Goal: Task Accomplishment & Management: Complete application form

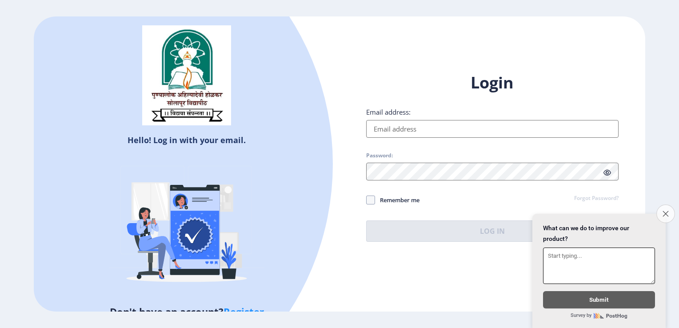
click at [666, 211] on button "Close survey" at bounding box center [665, 213] width 19 height 19
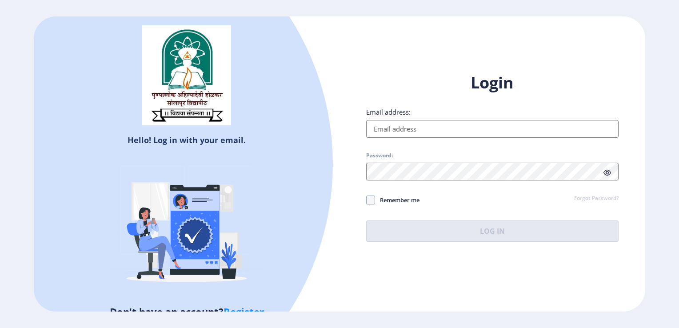
click at [464, 131] on input "Email address:" at bounding box center [492, 129] width 252 height 18
type input "[EMAIL_ADDRESS][DOMAIN_NAME]"
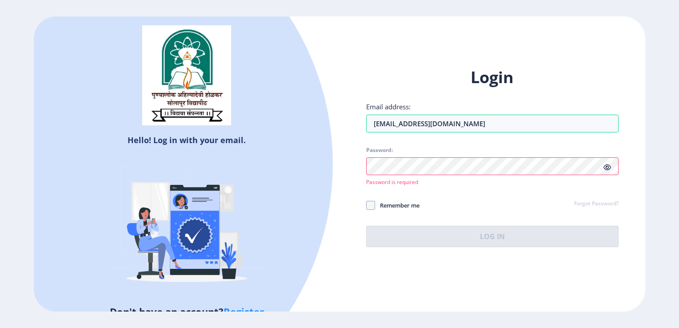
click at [238, 307] on link "Register" at bounding box center [243, 311] width 40 height 13
select select
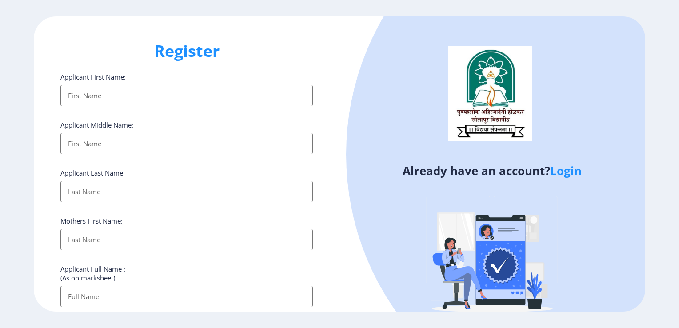
click at [202, 103] on input "Applicant First Name:" at bounding box center [186, 95] width 252 height 21
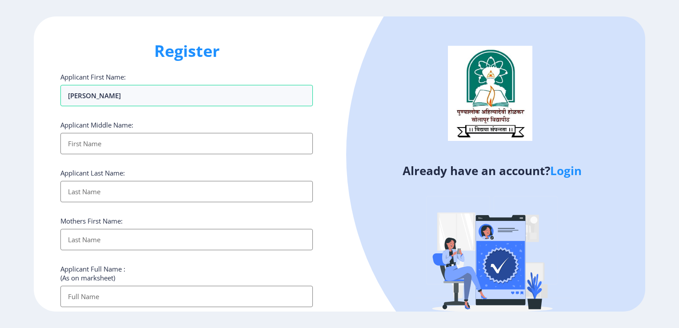
type input "[PERSON_NAME]"
click at [68, 143] on input "Applicant First Name:" at bounding box center [186, 143] width 252 height 21
type input "[PERSON_NAME]"
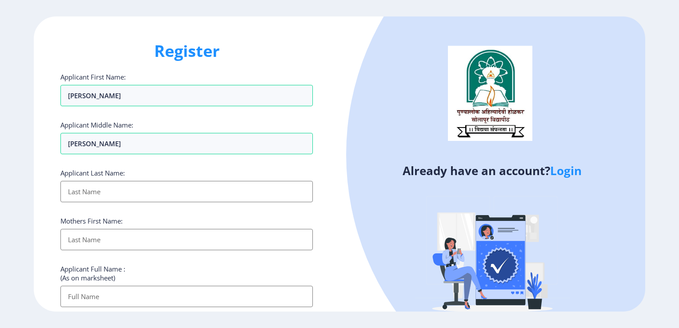
click at [124, 187] on input "Applicant First Name:" at bounding box center [186, 191] width 252 height 21
type input "Chandole"
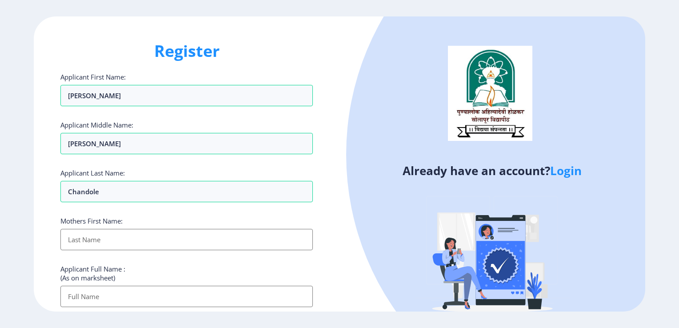
click at [67, 243] on input "Applicant First Name:" at bounding box center [186, 239] width 252 height 21
type input "Anita"
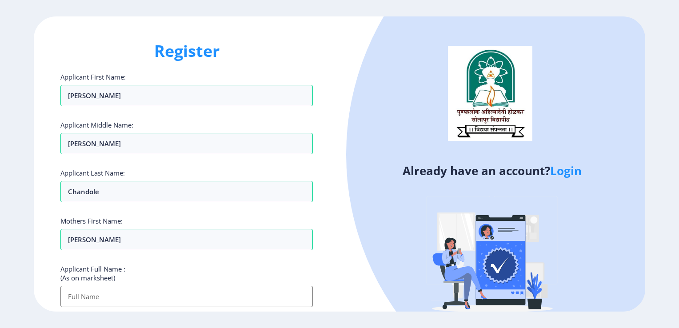
click at [56, 245] on div "Register Applicant First Name: Shraddha Applicant Middle Name: Mahavir Applican…" at bounding box center [187, 163] width 306 height 295
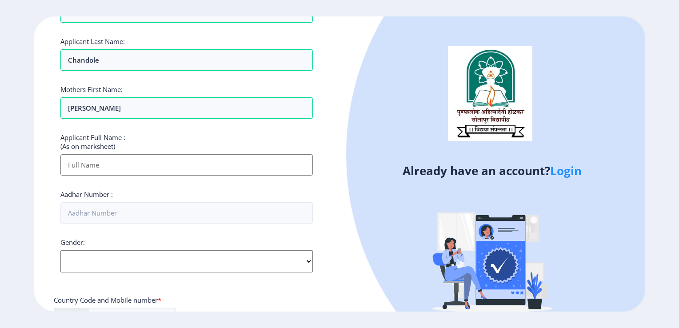
scroll to position [134, 0]
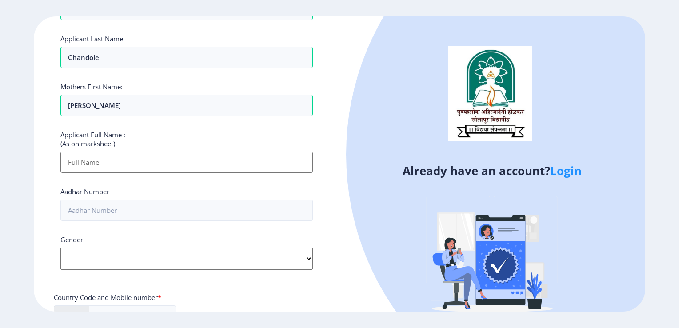
click at [95, 161] on input "Applicant First Name:" at bounding box center [186, 161] width 252 height 21
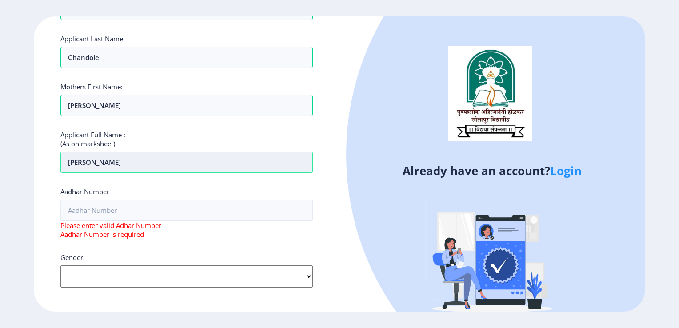
click at [145, 164] on input "Shraddha" at bounding box center [186, 161] width 252 height 21
type input "Shraddha Mahavir Chandole"
click at [44, 189] on div "Register Applicant First Name: Shraddha Applicant Middle Name: Mahavir Applican…" at bounding box center [187, 163] width 306 height 295
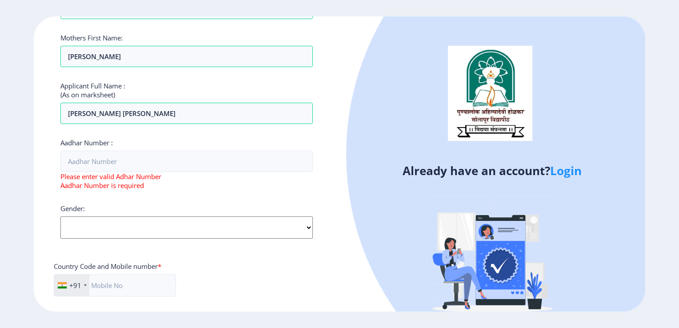
scroll to position [184, 0]
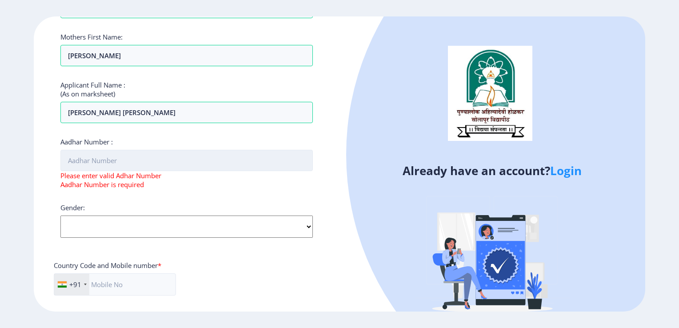
click at [108, 166] on input "Aadhar Number :" at bounding box center [186, 160] width 252 height 21
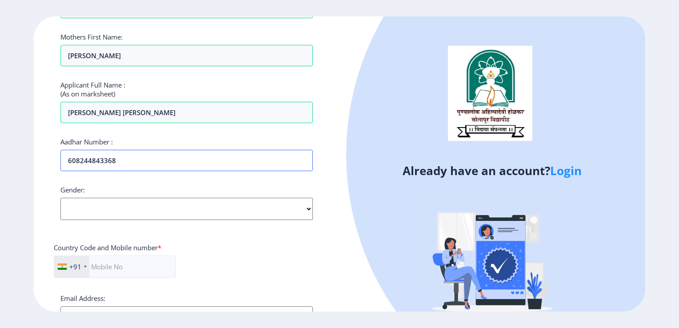
type input "608244843368"
click at [143, 209] on select "Select Gender Male Female Other" at bounding box center [186, 209] width 252 height 22
select select "[DEMOGRAPHIC_DATA]"
click at [60, 198] on select "Select Gender Male Female Other" at bounding box center [186, 209] width 252 height 22
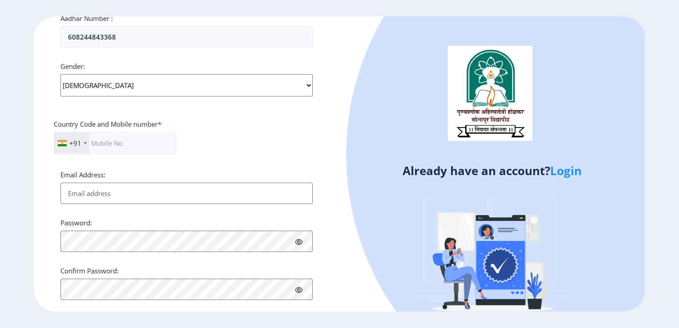
scroll to position [308, 0]
click at [124, 137] on input "text" at bounding box center [115, 142] width 122 height 22
type input "09096630908"
type input "[EMAIL_ADDRESS][DOMAIN_NAME]"
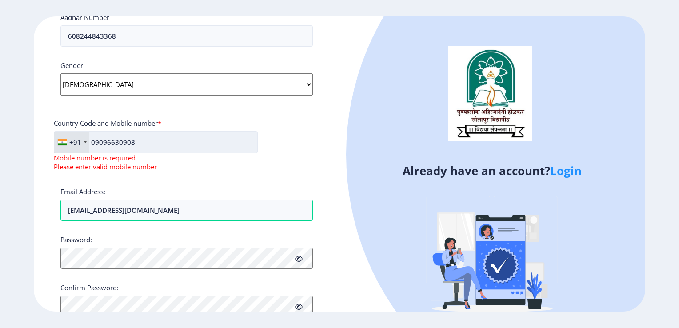
click at [94, 141] on input "09096630908" at bounding box center [156, 142] width 204 height 22
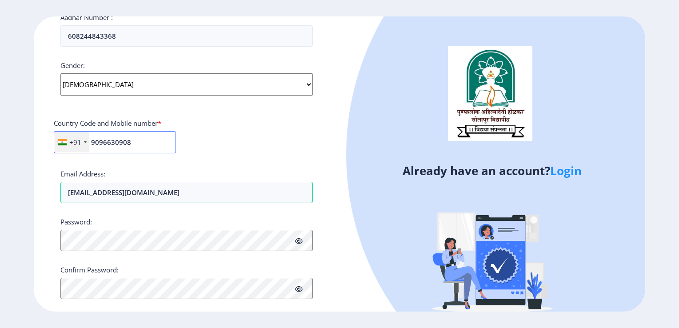
type input "9096630908"
click at [131, 166] on div "Applicant First Name: Shraddha Applicant Middle Name: Mahavir Applicant Last Na…" at bounding box center [186, 31] width 252 height 535
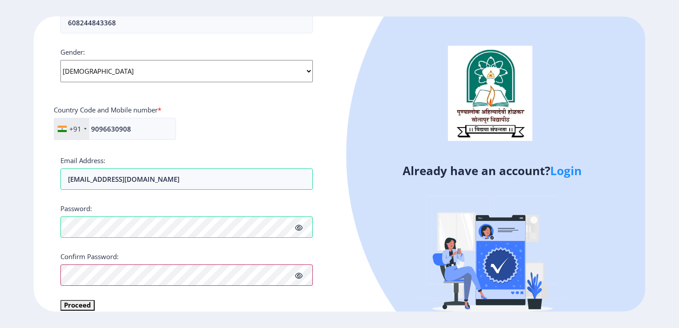
scroll to position [332, 0]
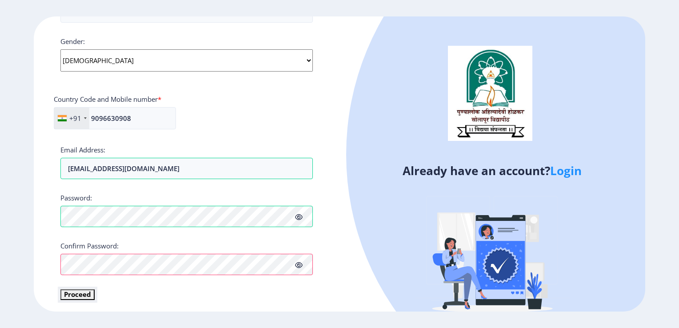
click at [76, 295] on button "Proceed" at bounding box center [77, 294] width 34 height 10
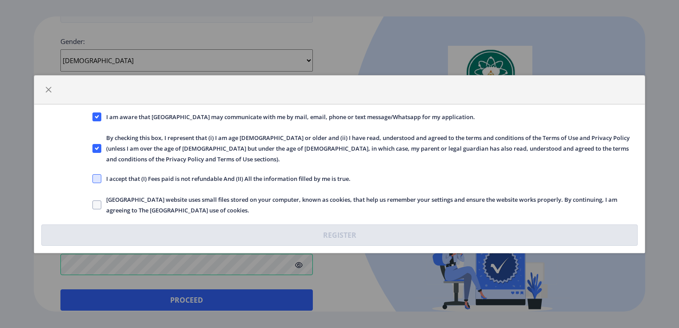
click at [98, 179] on span at bounding box center [96, 178] width 9 height 9
click at [93, 179] on input "I accept that (I) Fees paid is not refundable And (II) All the information fill…" at bounding box center [92, 178] width 0 height 0
checkbox input "true"
click at [97, 209] on label "Solapur University website uses small files stored on your computer, known as c…" at bounding box center [364, 204] width 545 height 21
click at [93, 205] on input "Solapur University website uses small files stored on your computer, known as c…" at bounding box center [92, 204] width 0 height 0
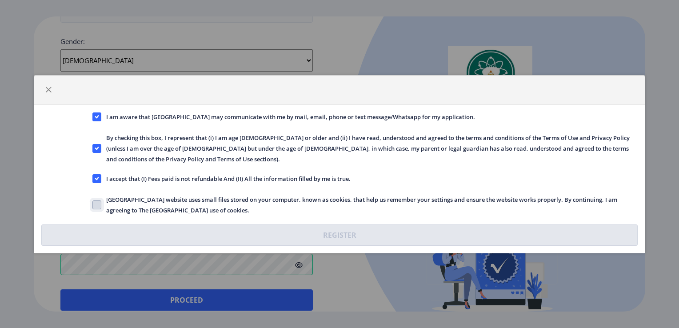
checkbox input "true"
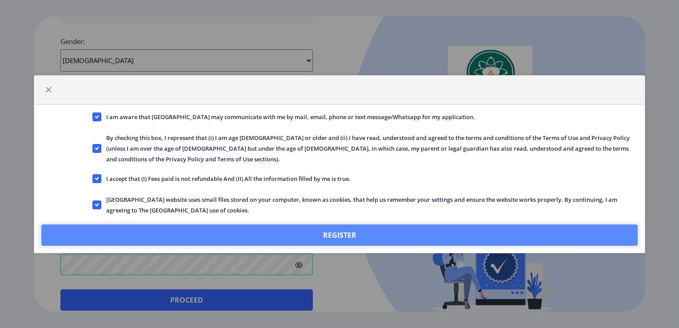
click at [372, 237] on button "Register" at bounding box center [339, 234] width 596 height 21
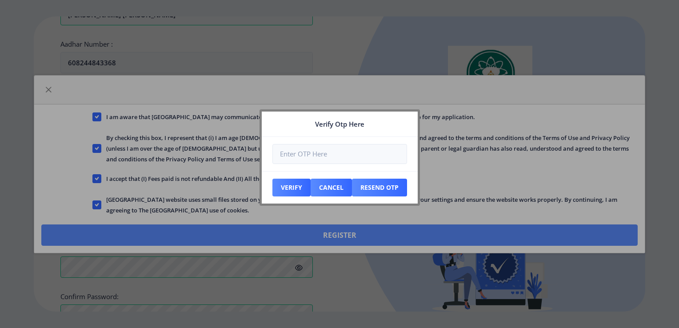
scroll to position [383, 0]
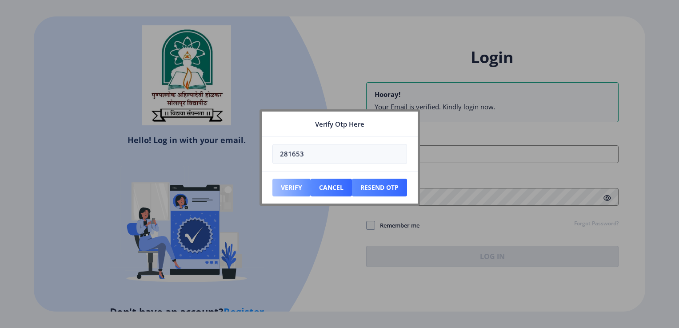
type input "281653"
click at [295, 187] on button "Verify" at bounding box center [291, 188] width 38 height 18
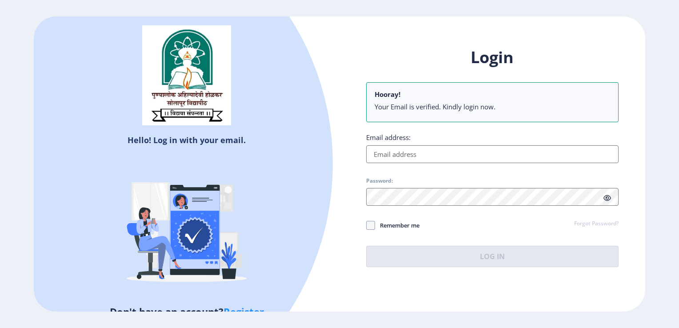
click at [396, 150] on input "Email address:" at bounding box center [492, 154] width 252 height 18
type input "[EMAIL_ADDRESS][DOMAIN_NAME]"
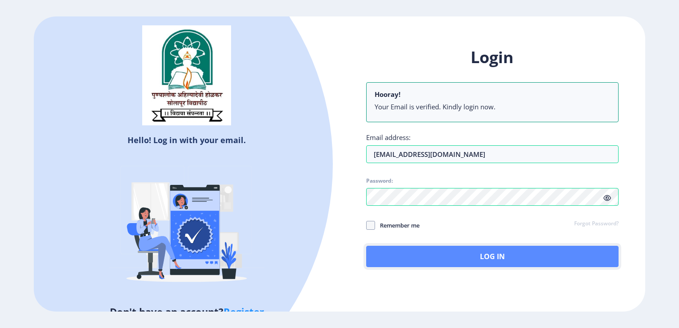
click at [458, 258] on button "Log In" at bounding box center [492, 256] width 252 height 21
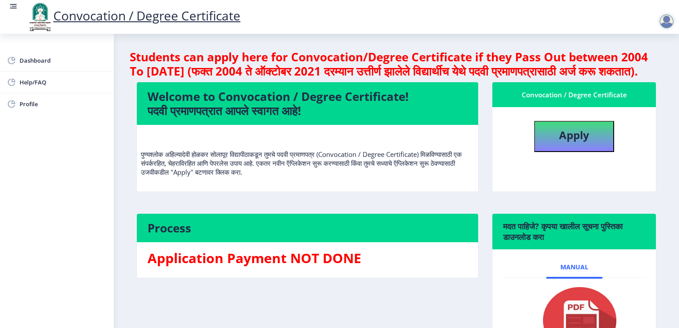
drag, startPoint x: 163, startPoint y: 123, endPoint x: 286, endPoint y: 116, distance: 122.4
click at [286, 116] on h4 "Welcome to Convocation / Degree Certificate! पदवी प्रमाणपत्रात आपले स्वागत आहे!" at bounding box center [307, 103] width 320 height 28
click at [225, 166] on p "पुण्यश्लोक अहिल्यादेवी होळकर सोलापूर विद्यापीठाकडून तुमचे पदवी प्रमाणपत्र (Conv…" at bounding box center [307, 154] width 333 height 44
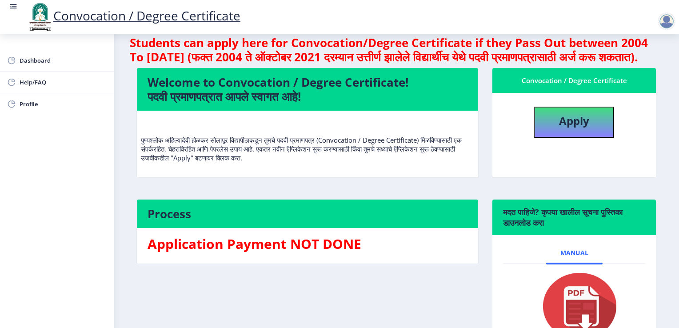
scroll to position [14, 0]
click at [259, 162] on p "पुण्यश्लोक अहिल्यादेवी होळकर सोलापूर विद्यापीठाकडून तुमचे पदवी प्रमाणपत्र (Conv…" at bounding box center [307, 140] width 333 height 44
click at [314, 157] on p "पुण्यश्लोक अहिल्यादेवी होळकर सोलापूर विद्यापीठाकडून तुमचे पदवी प्रमाणपत्र (Conv…" at bounding box center [307, 140] width 333 height 44
click at [213, 162] on p "पुण्यश्लोक अहिल्यादेवी होळकर सोलापूर विद्यापीठाकडून तुमचे पदवी प्रमाणपत्र (Conv…" at bounding box center [307, 140] width 333 height 44
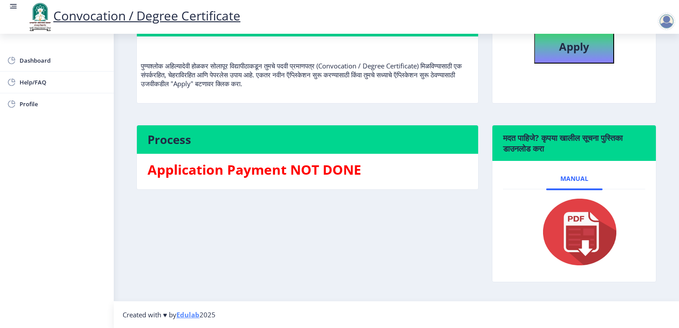
scroll to position [0, 0]
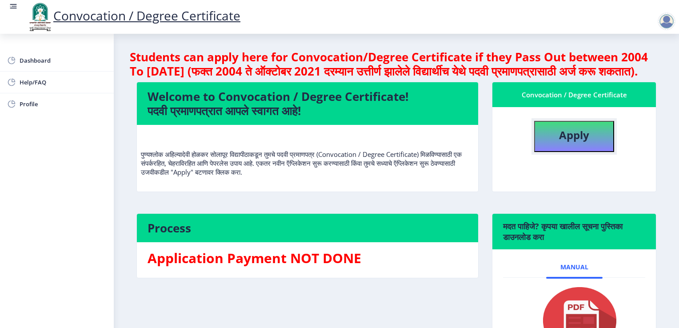
click at [554, 150] on button "Apply" at bounding box center [574, 136] width 80 height 31
select select
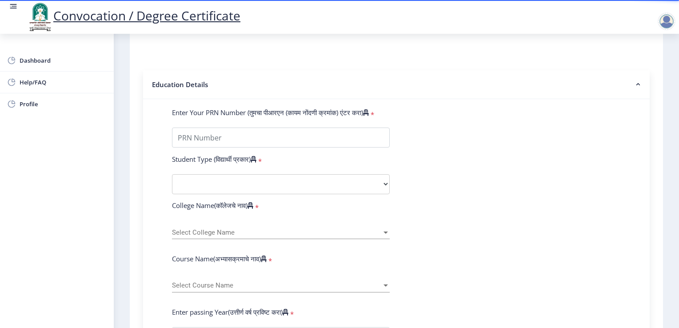
scroll to position [174, 0]
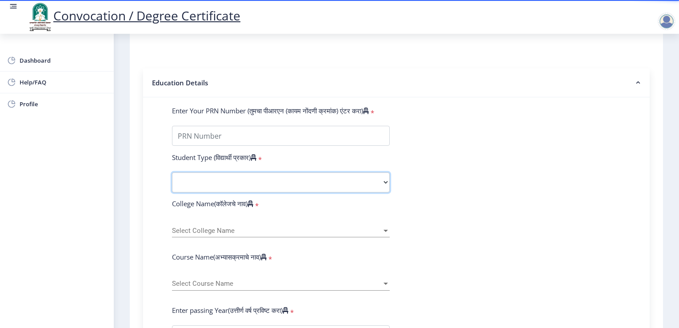
click at [204, 182] on select "Select Student Type Regular External" at bounding box center [281, 182] width 218 height 20
select select "Regular"
click at [172, 172] on select "Select Student Type Regular External" at bounding box center [281, 182] width 218 height 20
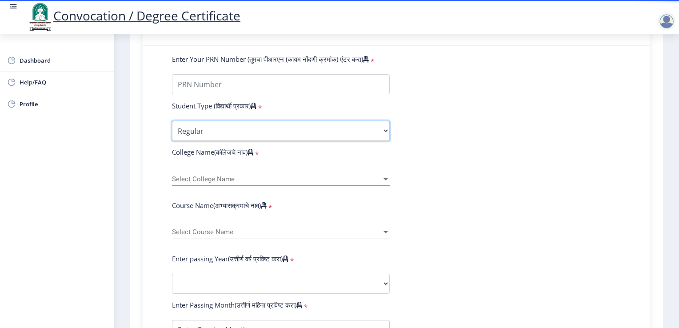
scroll to position [226, 0]
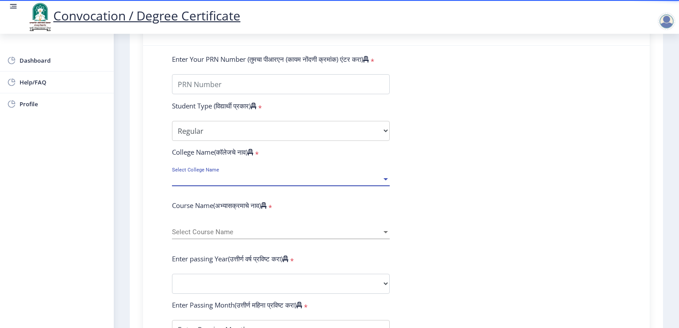
click at [207, 175] on span "Select College Name" at bounding box center [277, 179] width 210 height 8
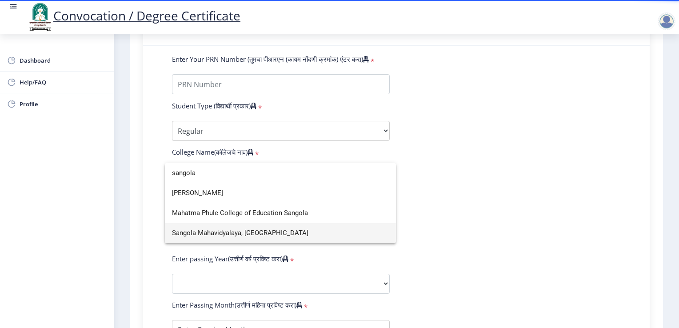
type input "sangola"
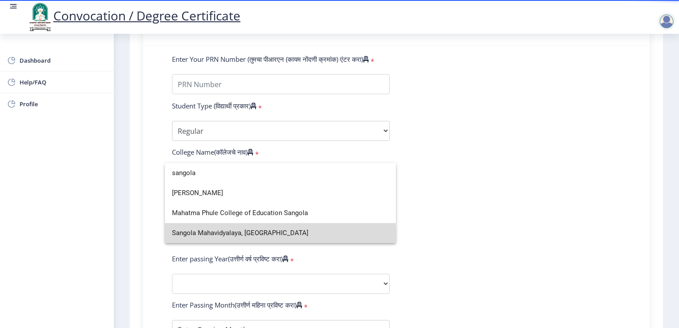
click at [195, 235] on span "Sangola Mahavidyalaya, Sangola" at bounding box center [280, 233] width 217 height 20
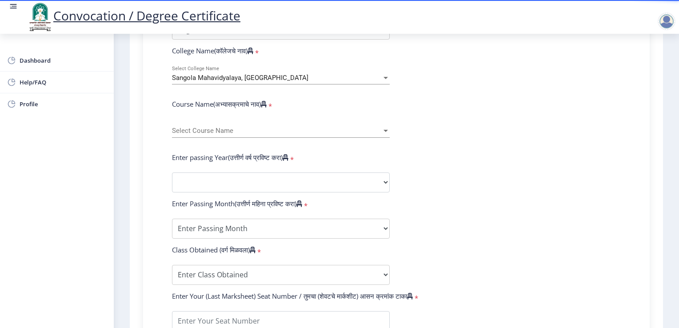
scroll to position [327, 0]
click at [208, 127] on span "Select Course Name" at bounding box center [277, 131] width 210 height 8
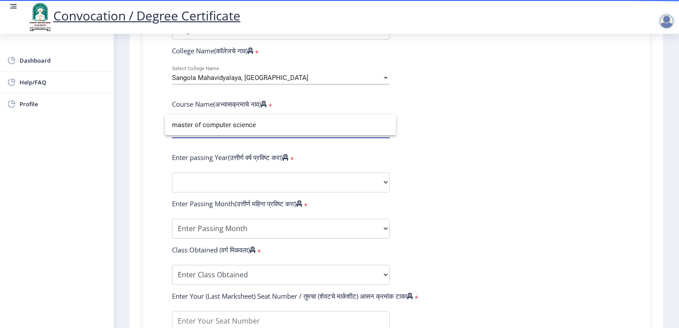
type input "master of computer science"
click at [148, 149] on div at bounding box center [339, 164] width 679 height 328
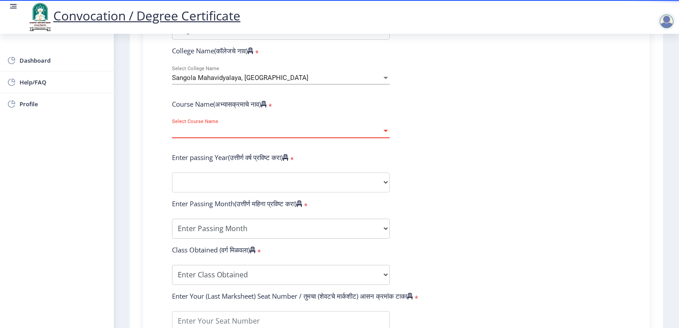
click at [203, 127] on span "Select Course Name" at bounding box center [277, 131] width 210 height 8
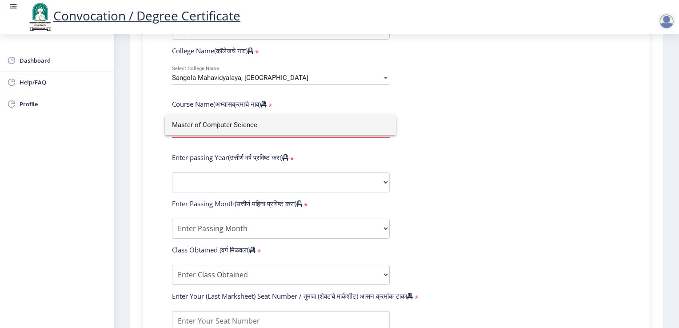
type input "Master of Computer Science"
click at [437, 144] on div at bounding box center [339, 164] width 679 height 328
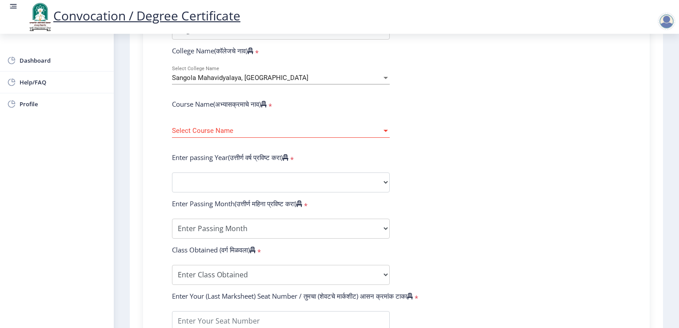
click at [383, 131] on div "Select Course Name Select Course Name" at bounding box center [281, 132] width 218 height 27
click at [384, 130] on div "Select Course Name Select Course Name" at bounding box center [281, 128] width 218 height 19
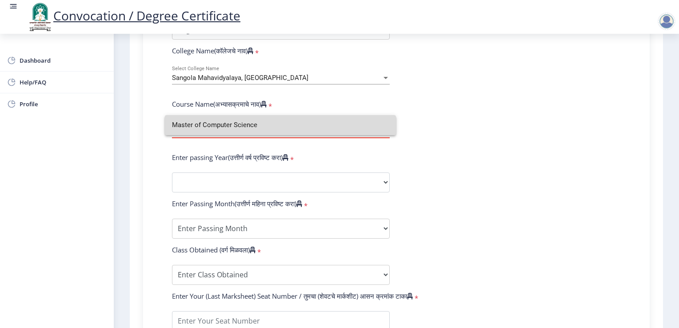
drag, startPoint x: 384, startPoint y: 130, endPoint x: 323, endPoint y: 131, distance: 60.9
click at [323, 131] on input "Master of Computer Science" at bounding box center [280, 125] width 217 height 20
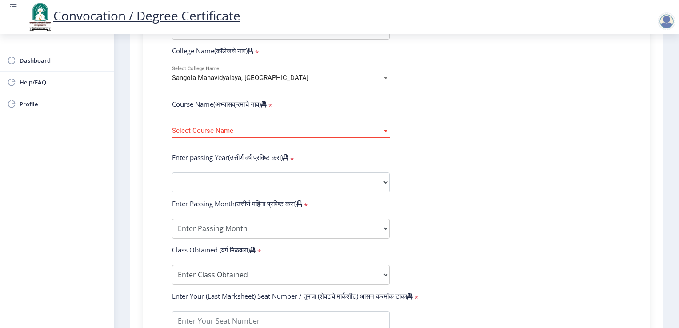
click at [323, 131] on div "Select Course Name Select Course Name" at bounding box center [281, 128] width 218 height 19
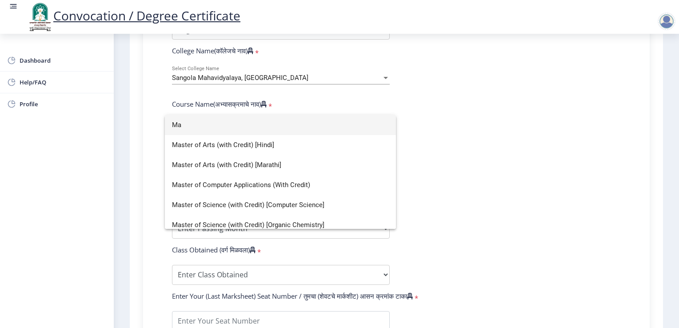
type input "M"
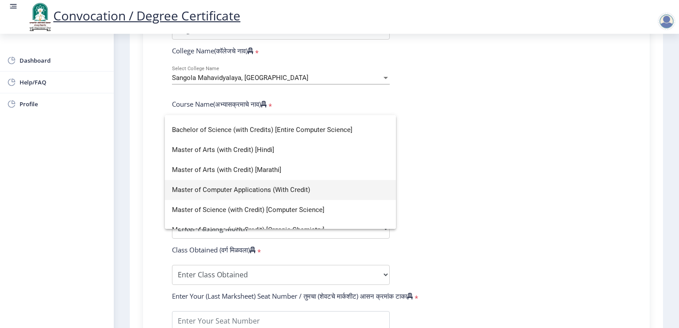
scroll to position [106, 0]
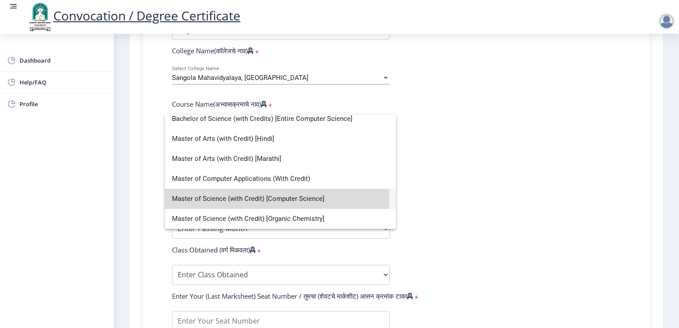
click at [236, 200] on span "Master of Science (with Credit) [Computer Science]" at bounding box center [280, 199] width 217 height 20
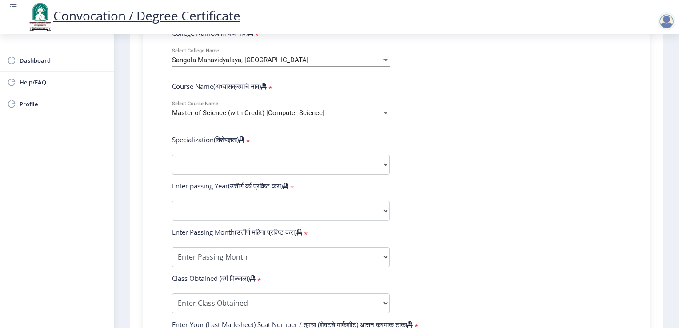
scroll to position [348, 0]
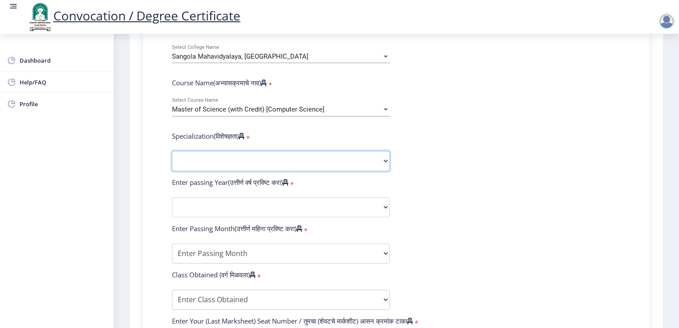
click at [227, 152] on select "Specialization Physics (Material Science) Mathematics Microbiology Organic Chem…" at bounding box center [281, 161] width 218 height 20
select select "Computer Science"
click at [172, 151] on select "Specialization Physics (Material Science) Mathematics Microbiology Organic Chem…" at bounding box center [281, 161] width 218 height 20
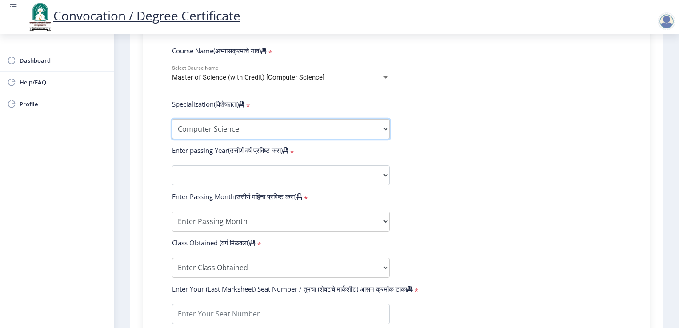
scroll to position [382, 0]
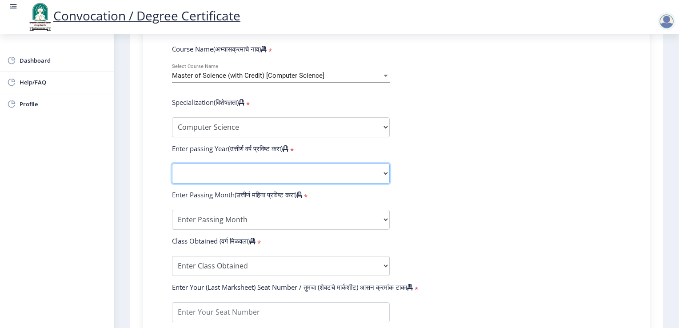
click at [213, 170] on select "2025 2024 2023 2022 2021 2020 2019 2018 2017 2016 2015 2014 2013 2012 2011 2010…" at bounding box center [281, 173] width 218 height 20
select select "2022"
click at [172, 163] on select "2025 2024 2023 2022 2021 2020 2019 2018 2017 2016 2015 2014 2013 2012 2011 2010…" at bounding box center [281, 173] width 218 height 20
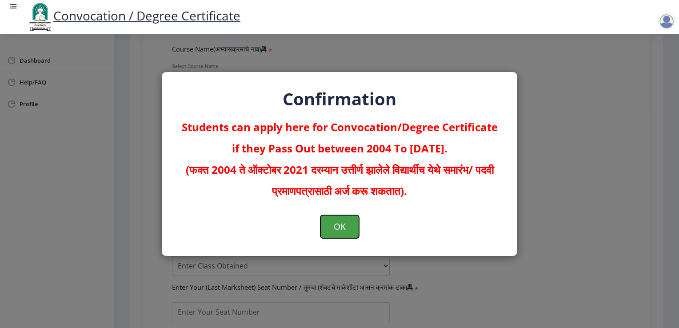
click at [337, 224] on button "OK" at bounding box center [339, 226] width 39 height 23
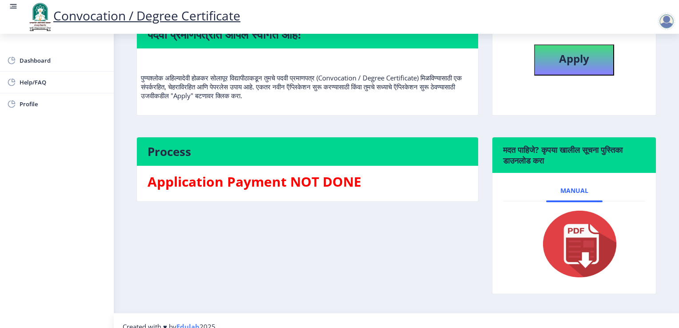
scroll to position [80, 0]
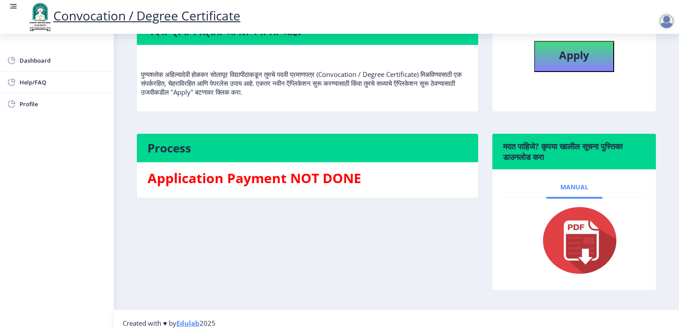
click at [564, 198] on link "Manual" at bounding box center [574, 186] width 56 height 21
click at [573, 191] on span "Manual" at bounding box center [574, 186] width 28 height 7
click at [588, 244] on img at bounding box center [574, 240] width 89 height 71
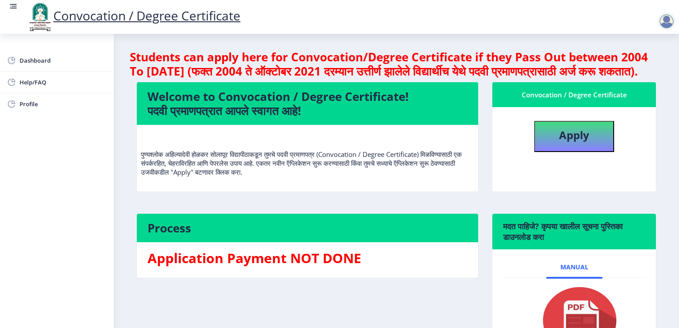
click at [83, 244] on div "Dashboard Help/FAQ Profile" at bounding box center [57, 181] width 114 height 294
click at [302, 315] on div "Process Application Payment NOT DONE" at bounding box center [307, 298] width 355 height 171
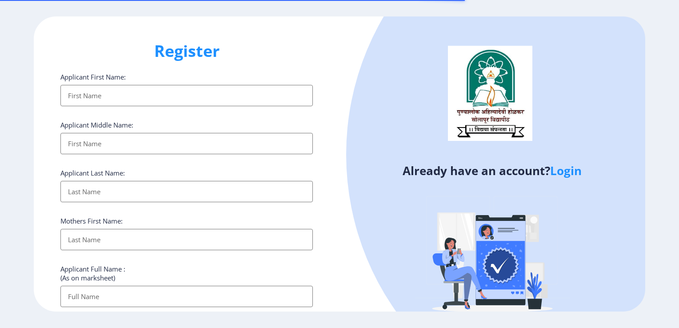
select select
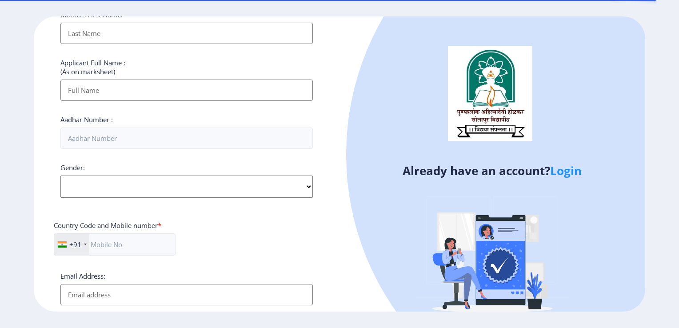
scroll to position [322, 0]
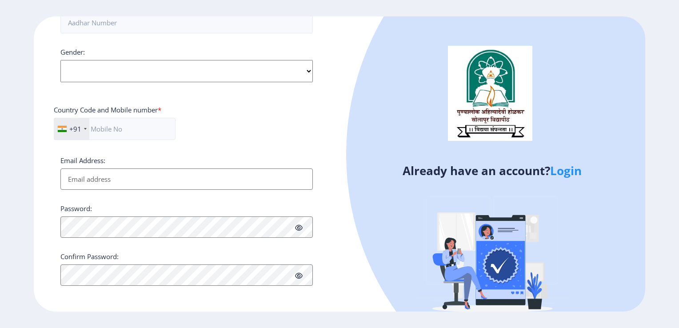
click at [572, 172] on link "Login" at bounding box center [566, 171] width 32 height 16
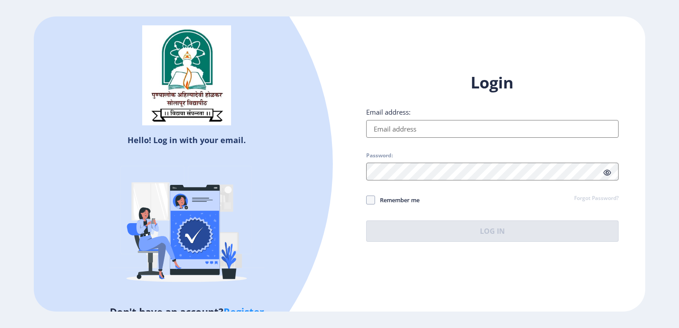
click at [446, 127] on input "Email address:" at bounding box center [492, 129] width 252 height 18
type input "[EMAIL_ADDRESS][DOMAIN_NAME]"
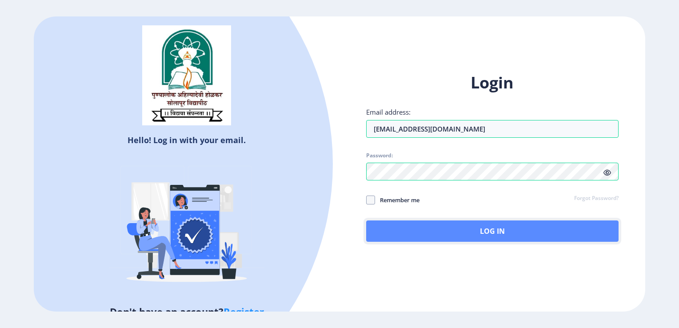
click at [462, 231] on button "Log In" at bounding box center [492, 230] width 252 height 21
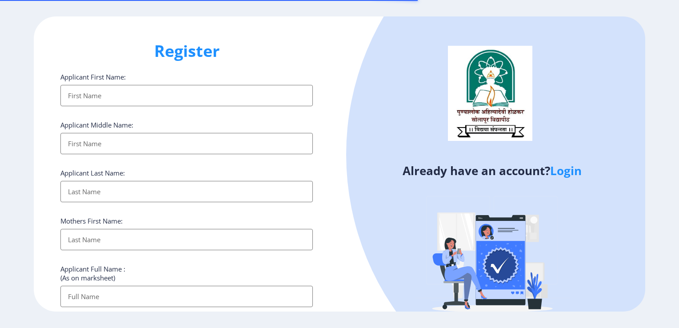
select select
